Goal: Transaction & Acquisition: Purchase product/service

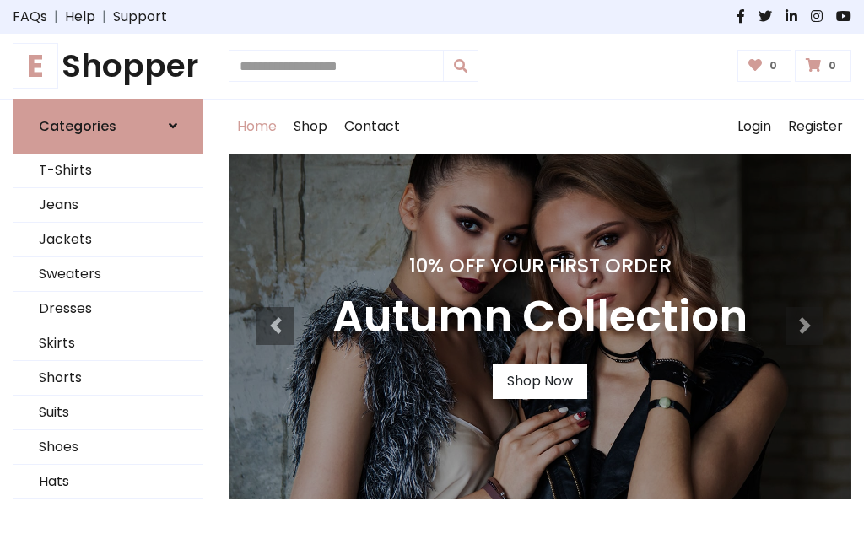
click at [432, 278] on h4 "10% Off Your First Order" at bounding box center [539, 266] width 415 height 24
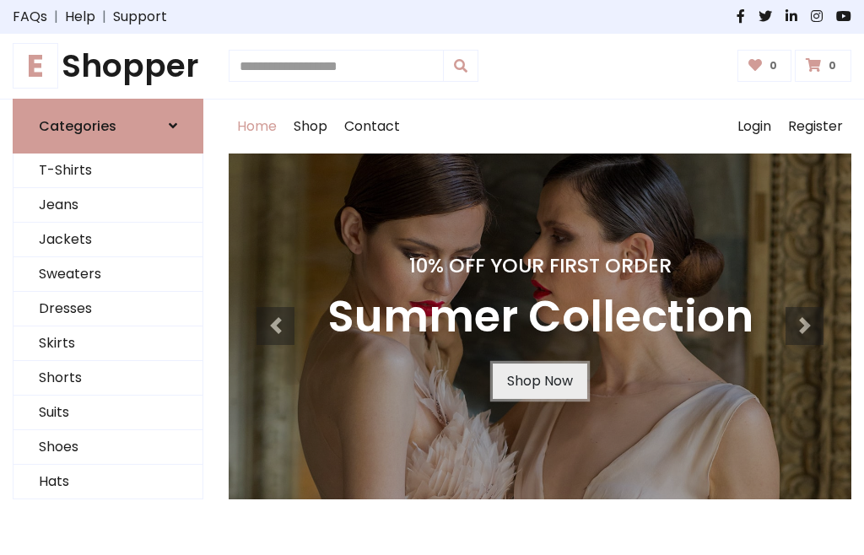
click at [539, 380] on link "Shop Now" at bounding box center [540, 381] width 94 height 35
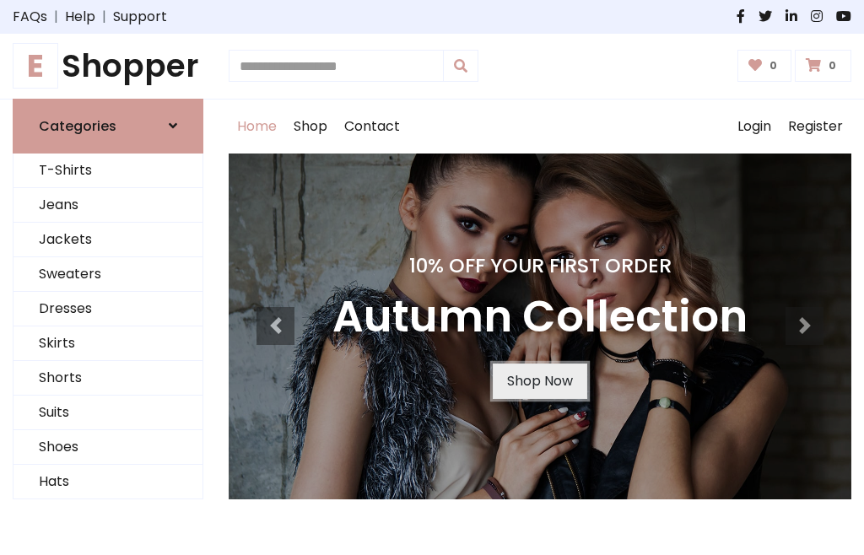
click at [539, 380] on link "Shop Now" at bounding box center [540, 381] width 94 height 35
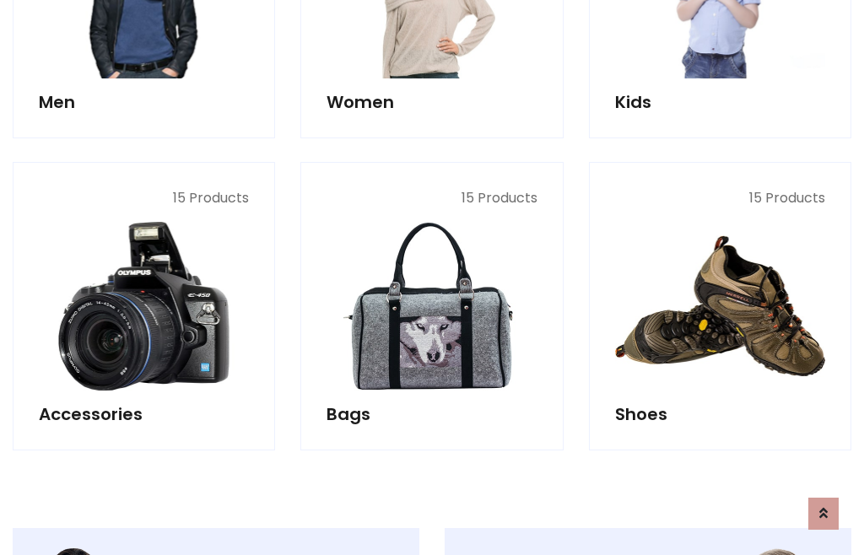
scroll to position [1682, 0]
